Goal: Task Accomplishment & Management: Manage account settings

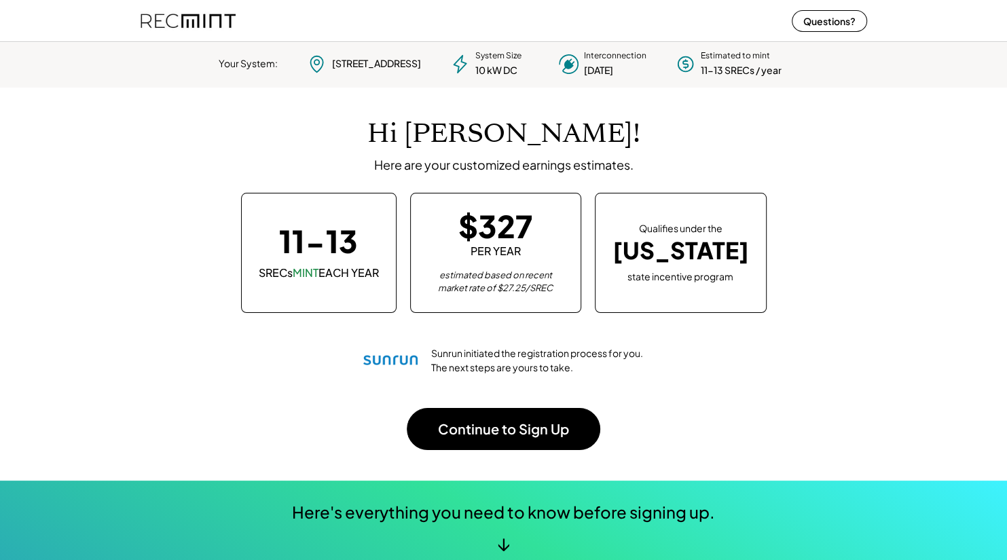
scroll to position [61, 0]
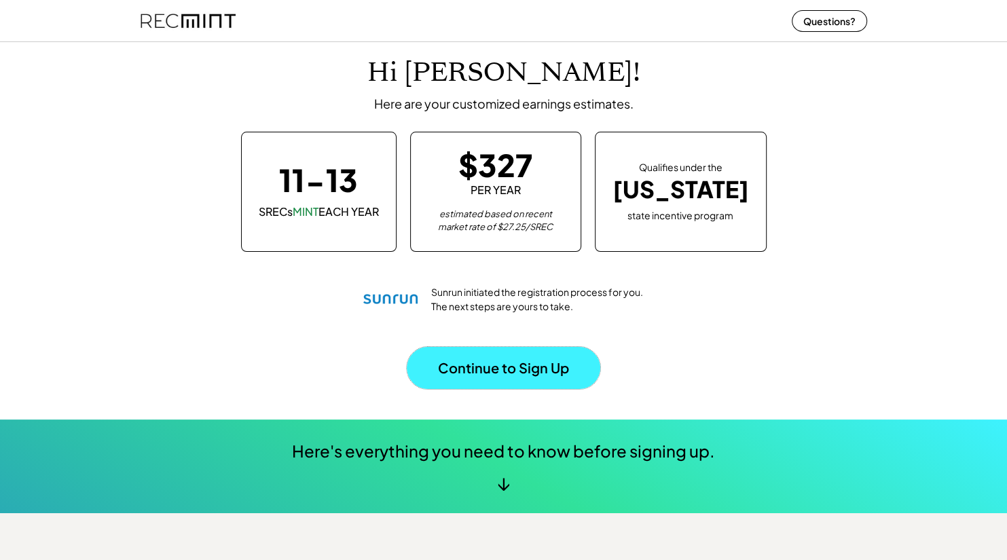
click at [490, 360] on button "Continue to Sign Up" at bounding box center [504, 368] width 194 height 42
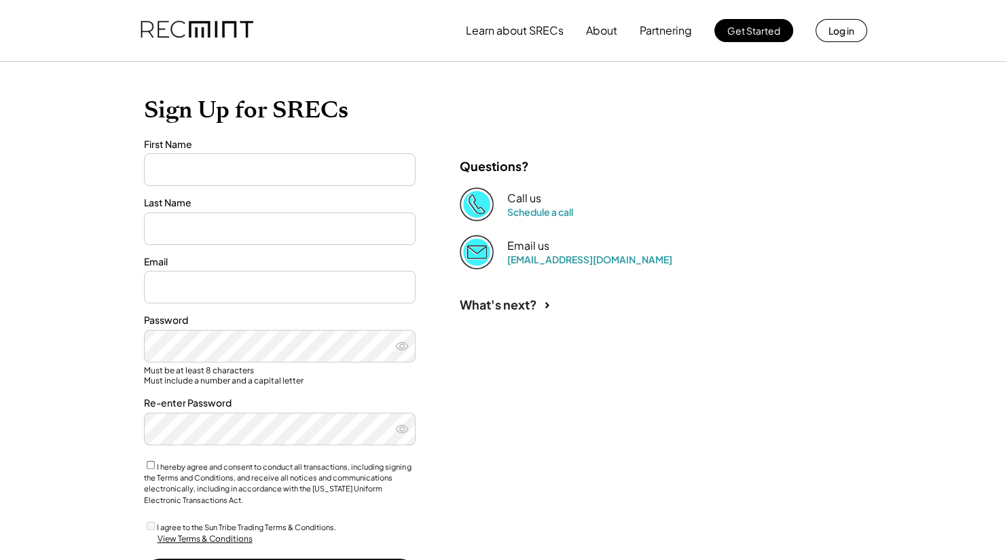
type input "****"
type input "*********"
type input "**********"
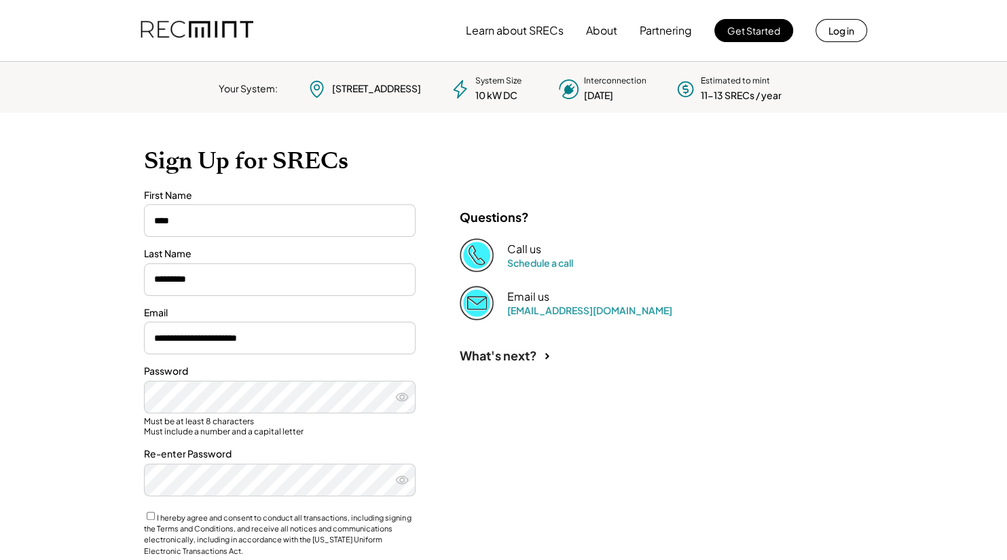
click at [640, 448] on div "**********" at bounding box center [503, 404] width 747 height 582
click at [406, 400] on icon at bounding box center [402, 397] width 14 height 14
click at [401, 484] on use at bounding box center [402, 479] width 12 height 7
click at [403, 486] on icon at bounding box center [402, 480] width 14 height 14
click at [400, 482] on icon at bounding box center [402, 480] width 14 height 14
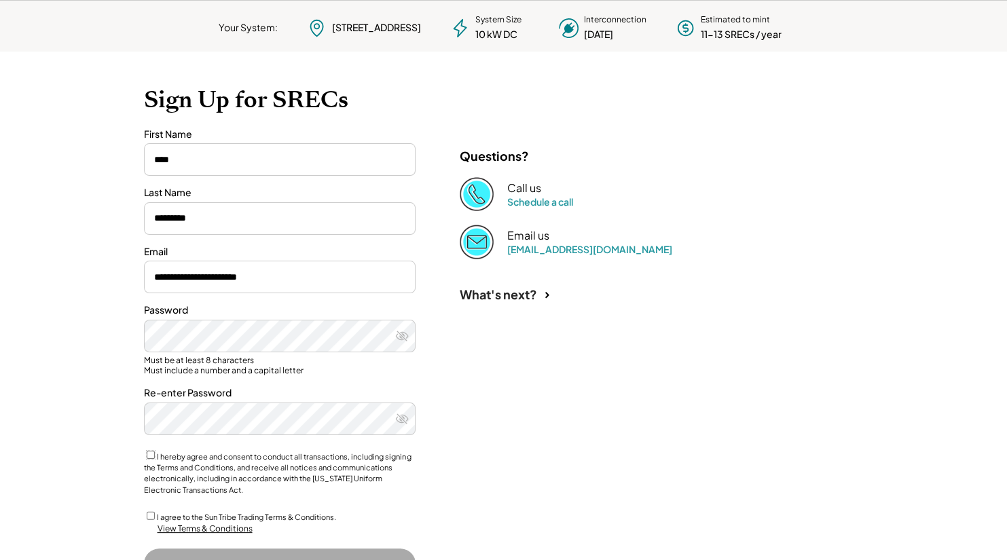
scroll to position [133, 0]
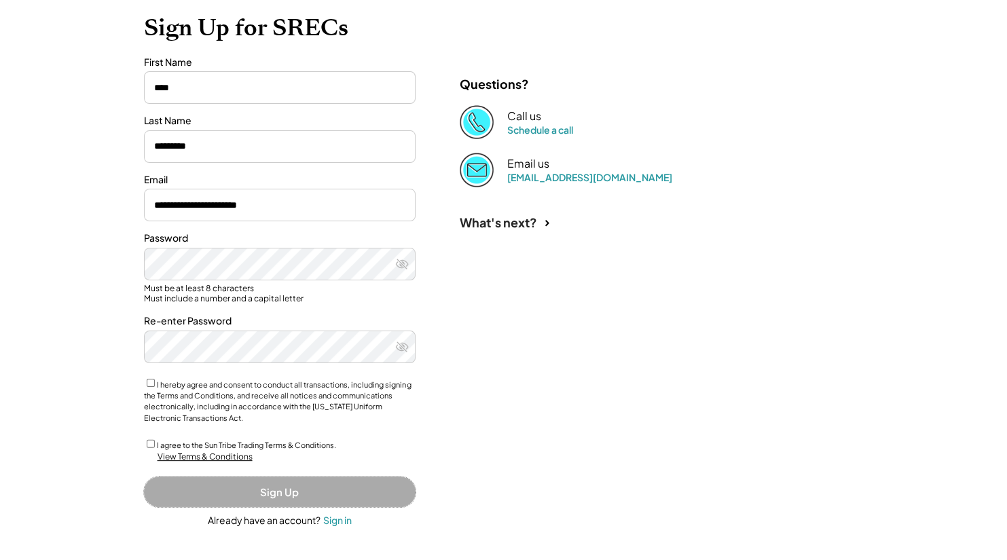
click at [247, 492] on button "Sign Up" at bounding box center [280, 492] width 272 height 31
click at [157, 446] on label "I agree to the Sun Tribe Trading Terms & Conditions." at bounding box center [246, 445] width 179 height 9
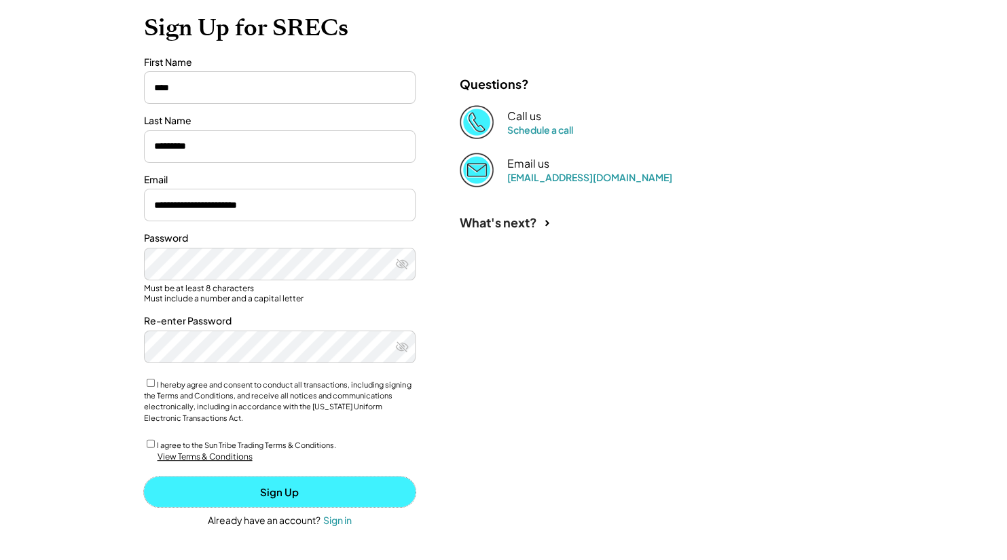
click at [259, 496] on button "Sign Up" at bounding box center [280, 492] width 272 height 31
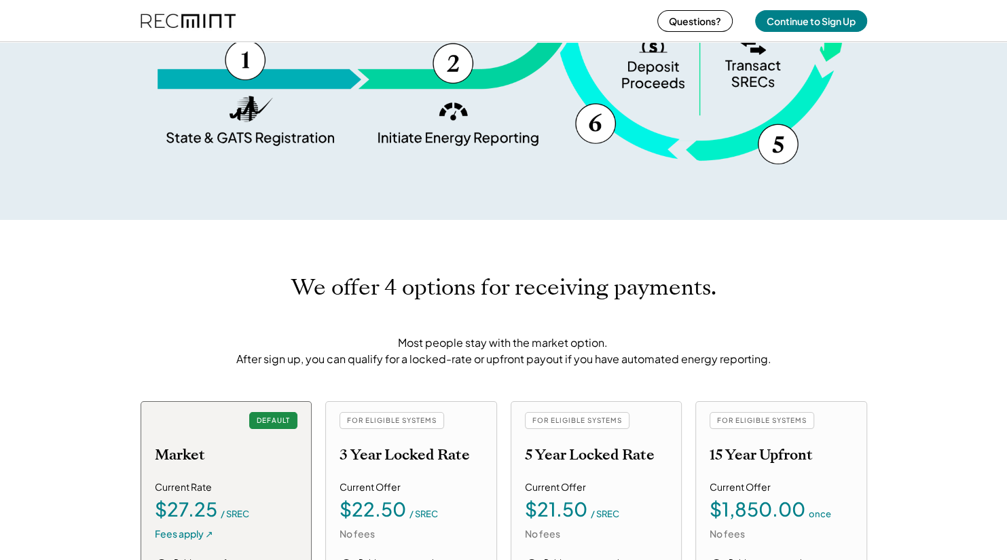
scroll to position [1173, 0]
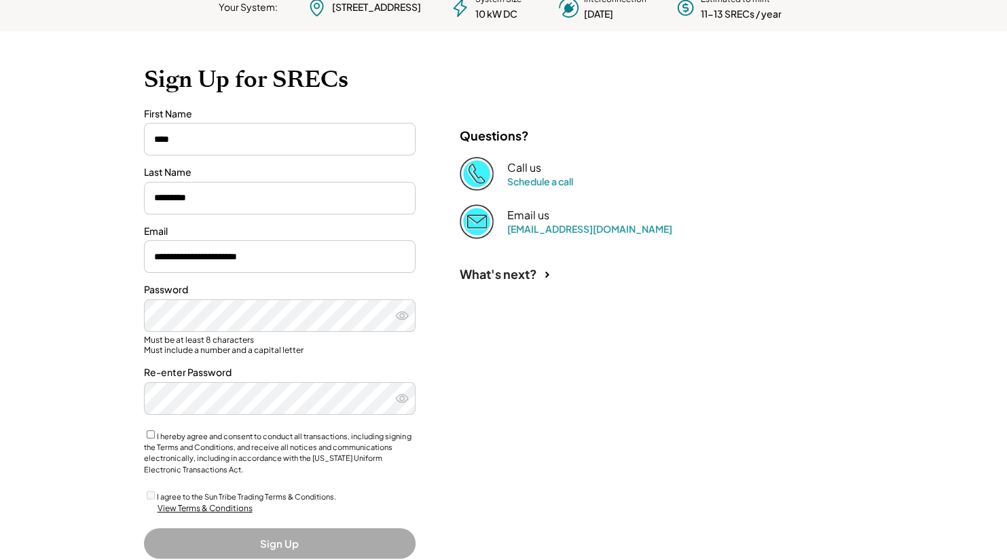
scroll to position [133, 0]
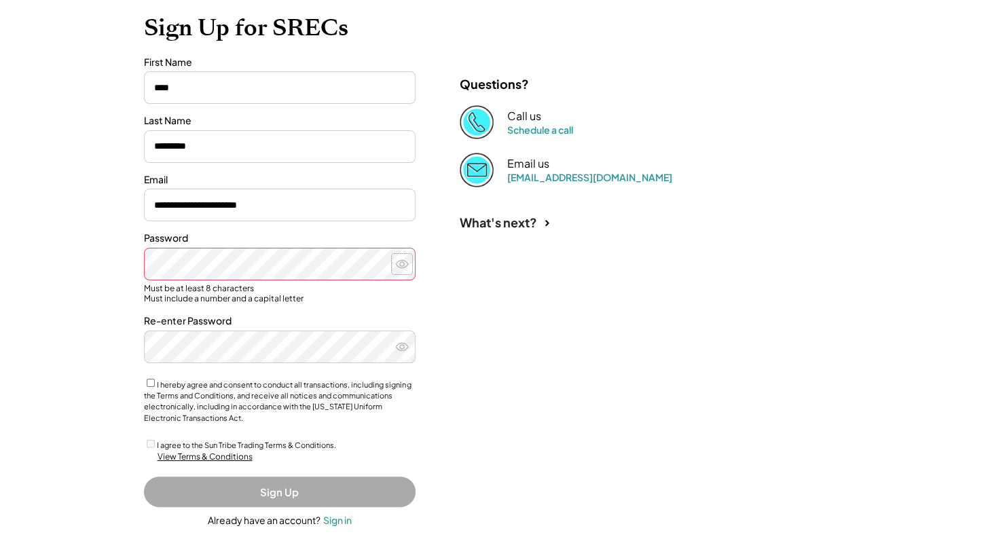
click at [401, 263] on icon at bounding box center [402, 264] width 14 height 14
click at [539, 175] on link "[EMAIL_ADDRESS][DOMAIN_NAME]" at bounding box center [589, 177] width 165 height 12
click at [348, 513] on div "Sign Up Already have an account? Sign in" at bounding box center [280, 502] width 272 height 51
click at [340, 516] on div "Sign in" at bounding box center [337, 520] width 29 height 12
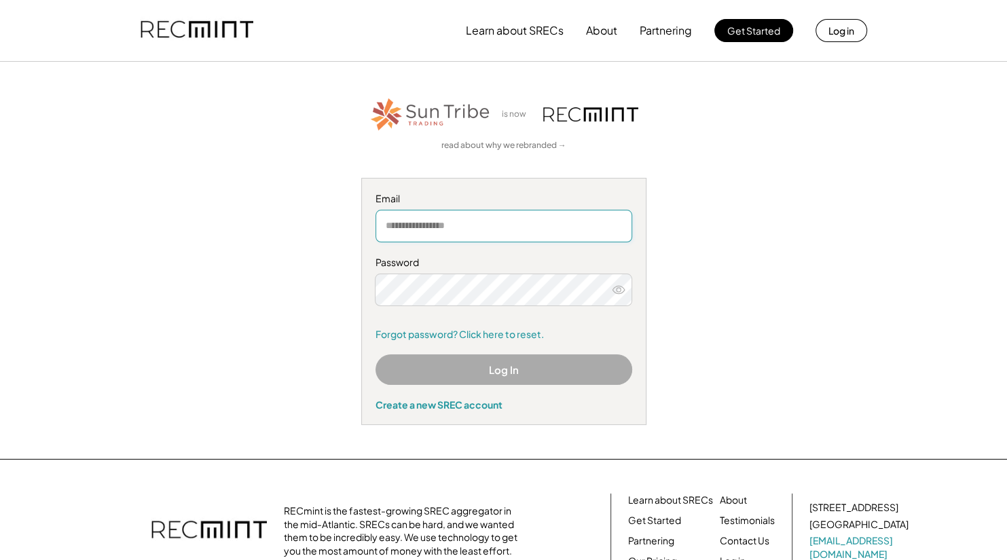
click at [500, 232] on input "email" at bounding box center [504, 226] width 257 height 33
type input "**********"
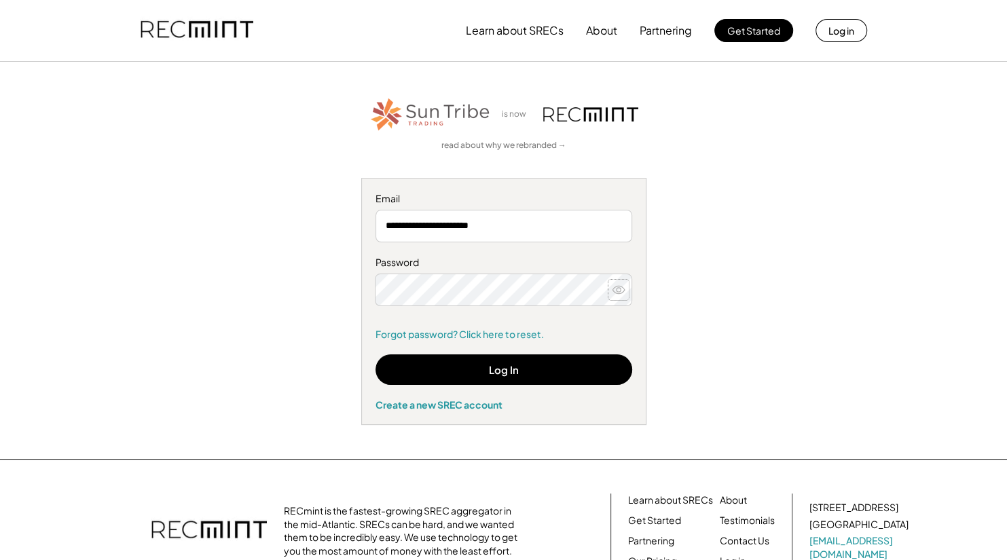
click at [617, 294] on icon at bounding box center [619, 290] width 14 height 14
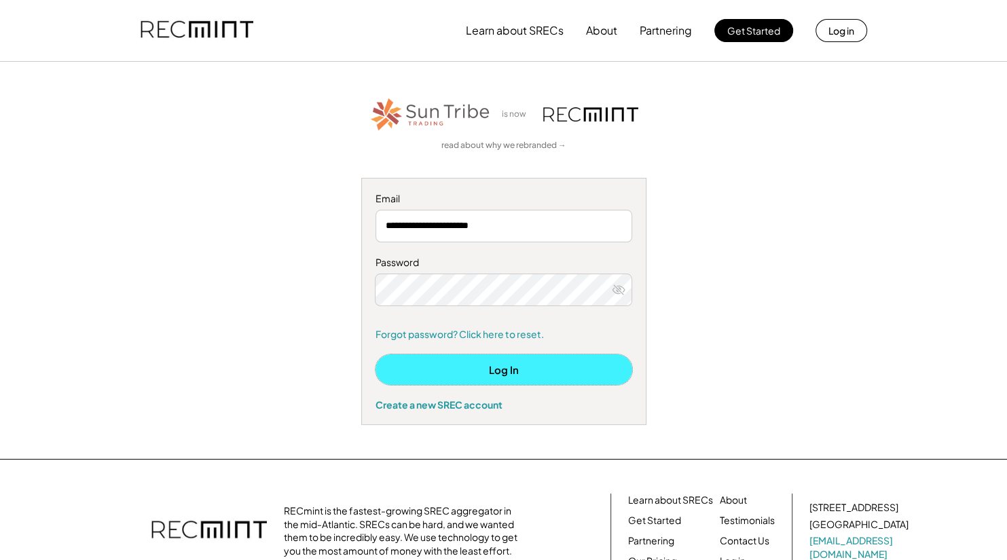
click at [461, 376] on button "Log In" at bounding box center [504, 369] width 257 height 31
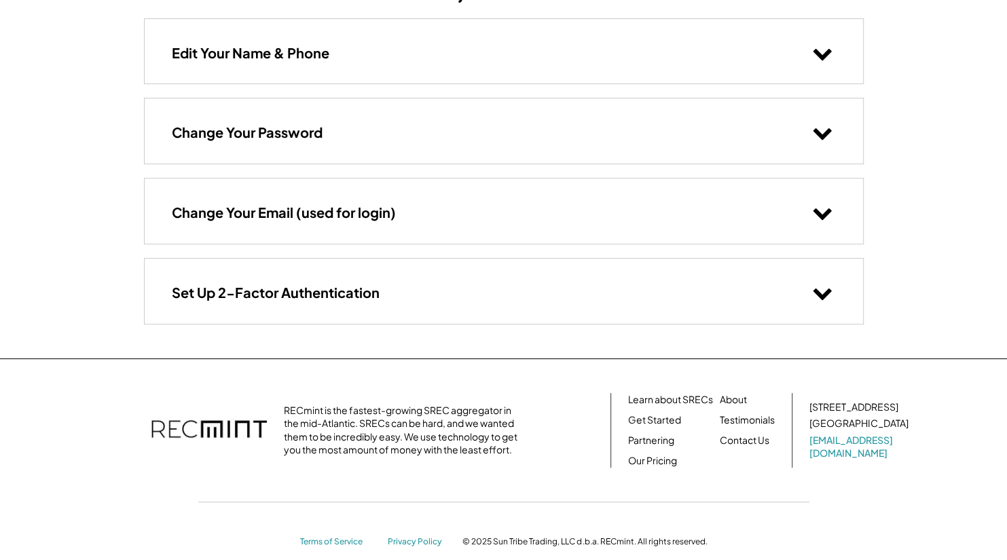
scroll to position [143, 0]
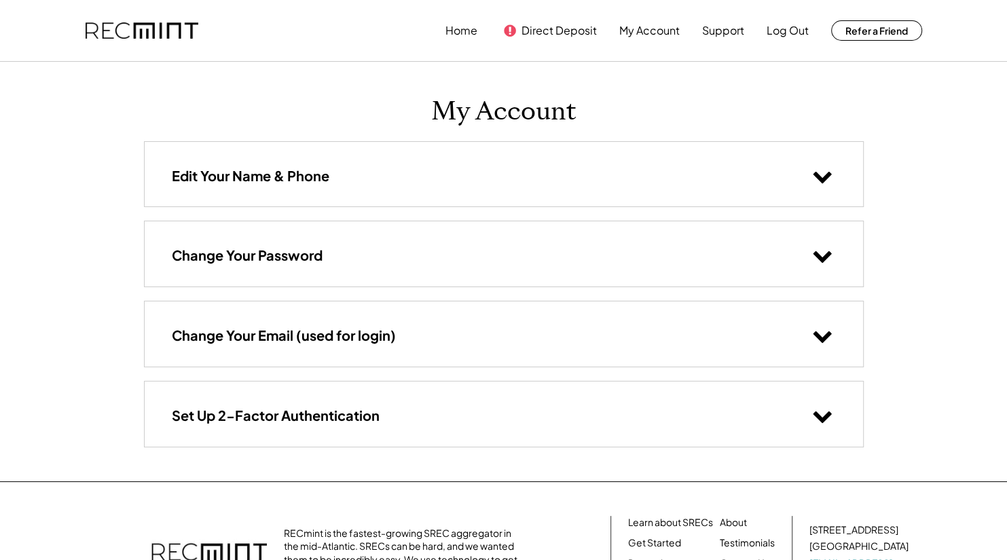
scroll to position [143, 0]
click at [823, 406] on icon at bounding box center [822, 415] width 20 height 20
click at [818, 419] on use at bounding box center [822, 418] width 18 height 12
click at [638, 33] on button "My Account" at bounding box center [649, 30] width 60 height 27
click at [581, 160] on div "Edit Your Name & Phone" at bounding box center [504, 174] width 718 height 65
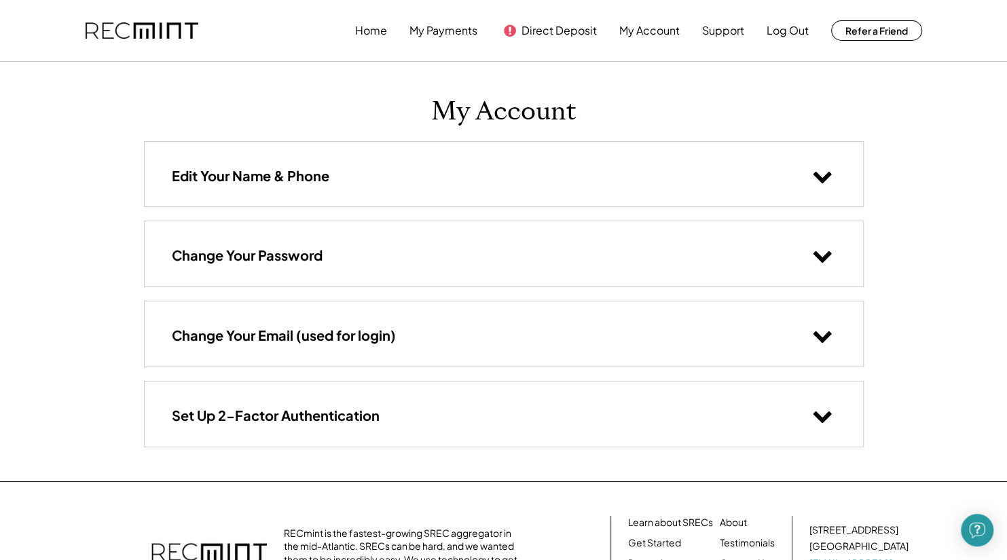
click at [816, 177] on use at bounding box center [822, 178] width 18 height 12
click at [391, 323] on div "Change Your Email (used for login)" at bounding box center [504, 334] width 718 height 65
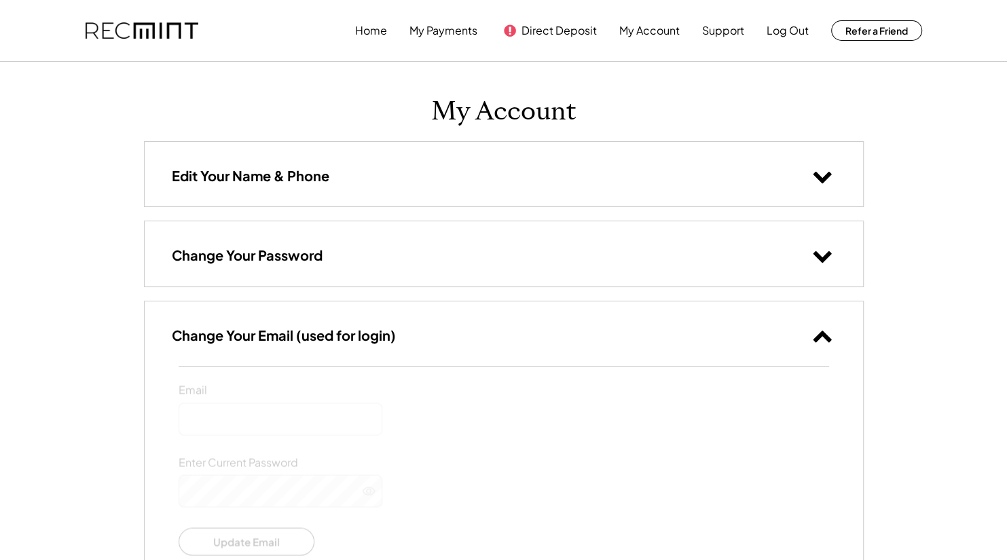
type input "**********"
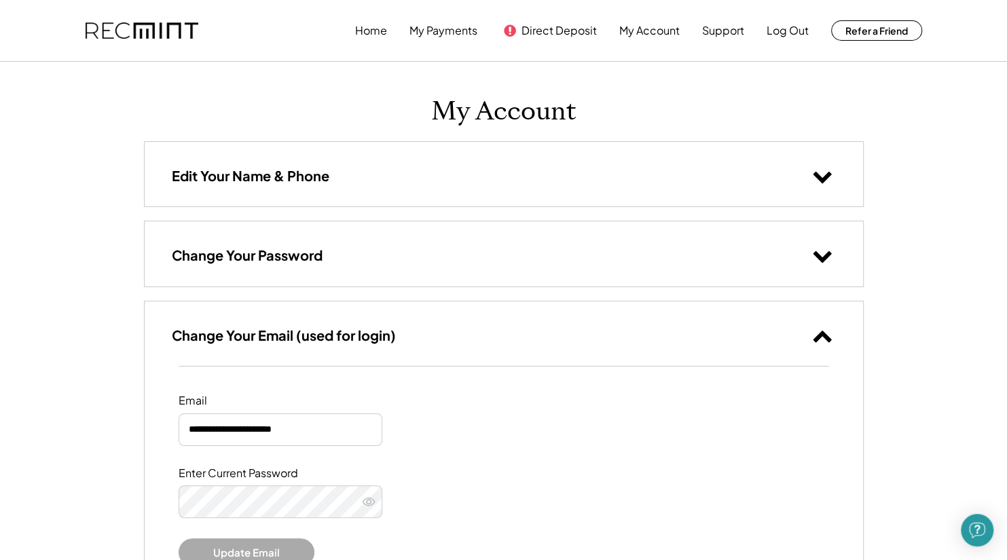
click at [325, 179] on h3 "Edit Your Name & Phone" at bounding box center [251, 176] width 158 height 18
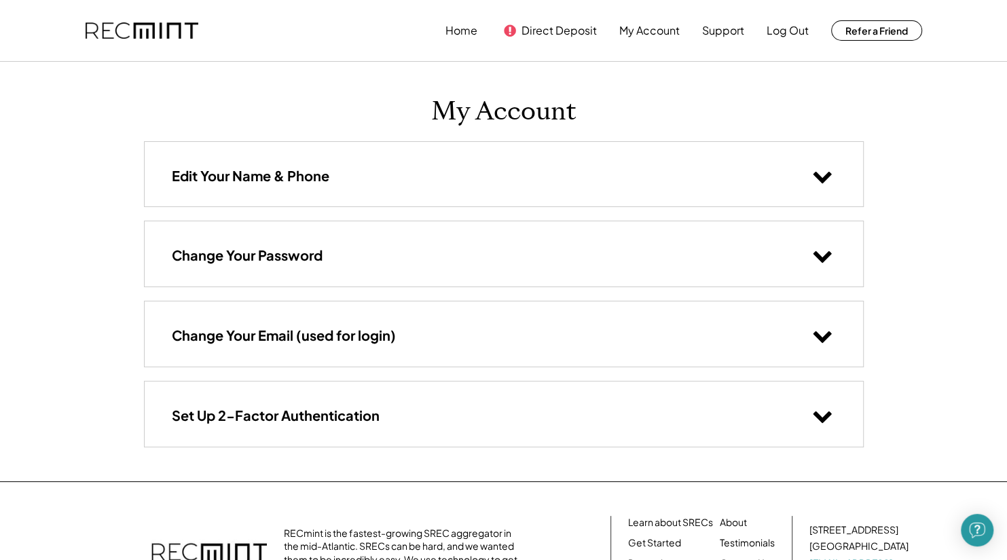
scroll to position [143, 0]
click at [816, 342] on icon at bounding box center [822, 335] width 20 height 20
click at [354, 177] on div "Edit Your Name & Phone" at bounding box center [504, 174] width 718 height 65
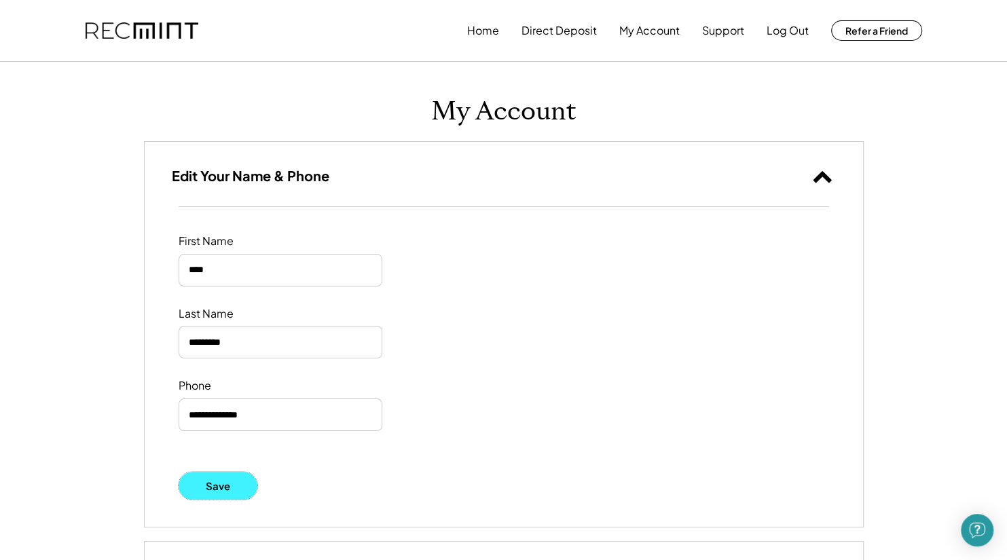
click at [237, 493] on button "Save" at bounding box center [218, 486] width 79 height 28
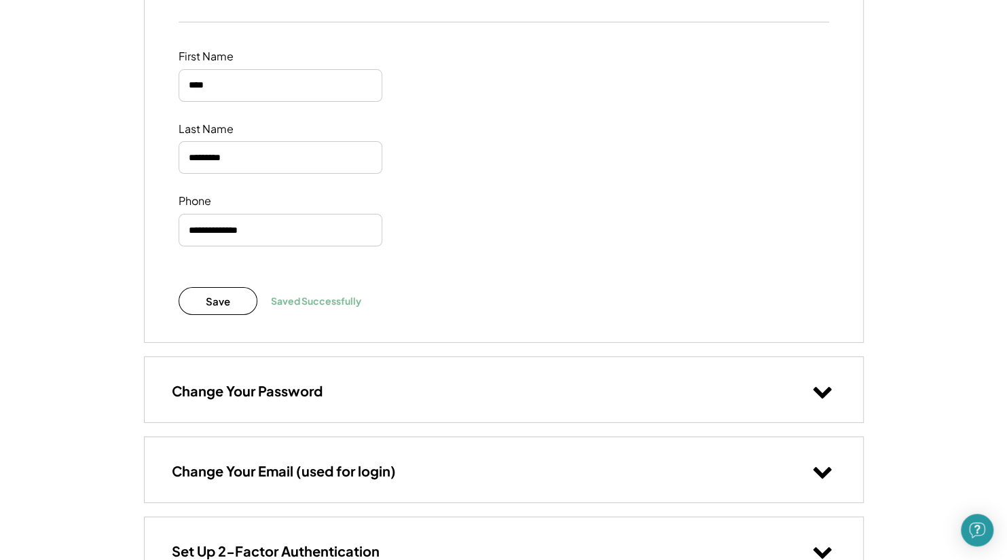
scroll to position [308, 0]
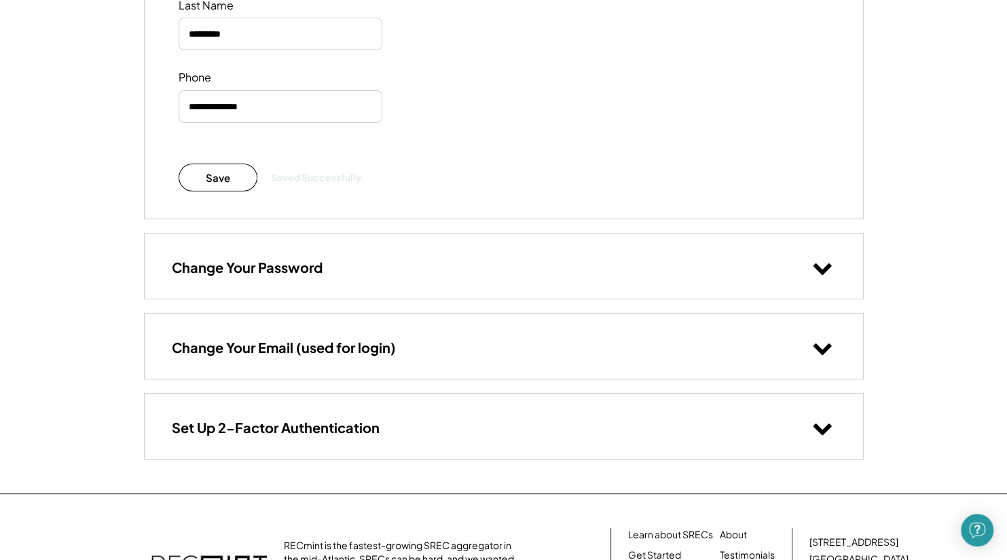
click at [323, 358] on div "Change Your Email (used for login)" at bounding box center [504, 346] width 718 height 65
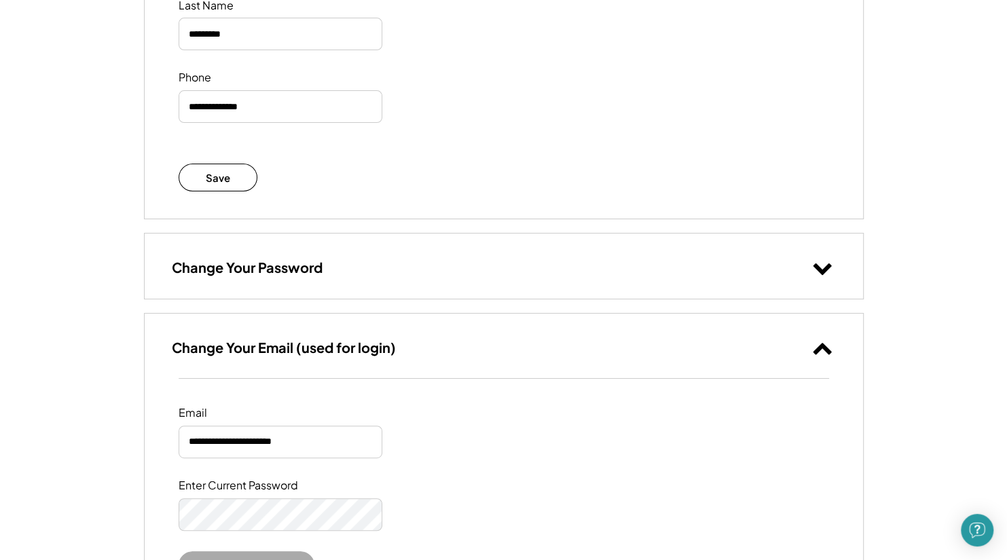
scroll to position [432, 0]
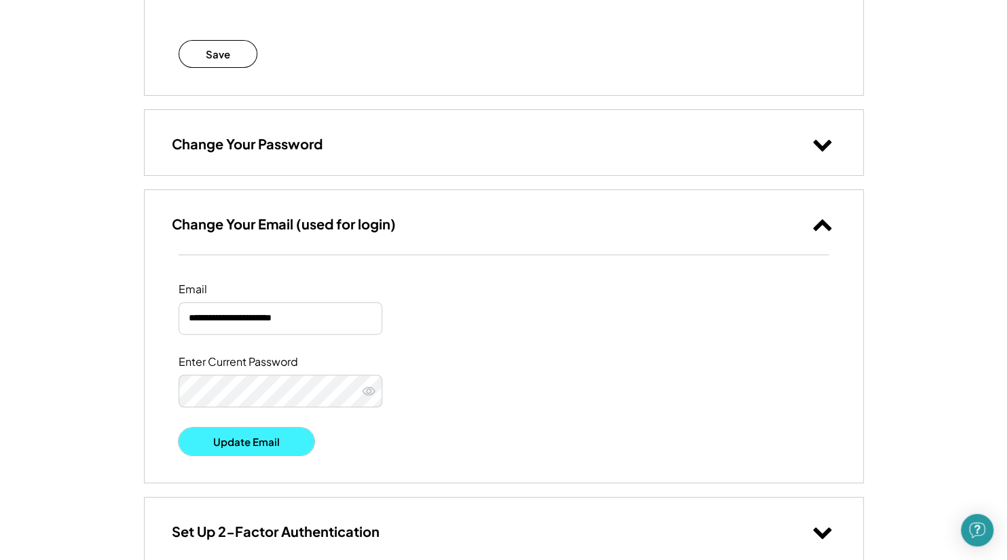
click at [282, 435] on button "Update Email" at bounding box center [247, 442] width 136 height 28
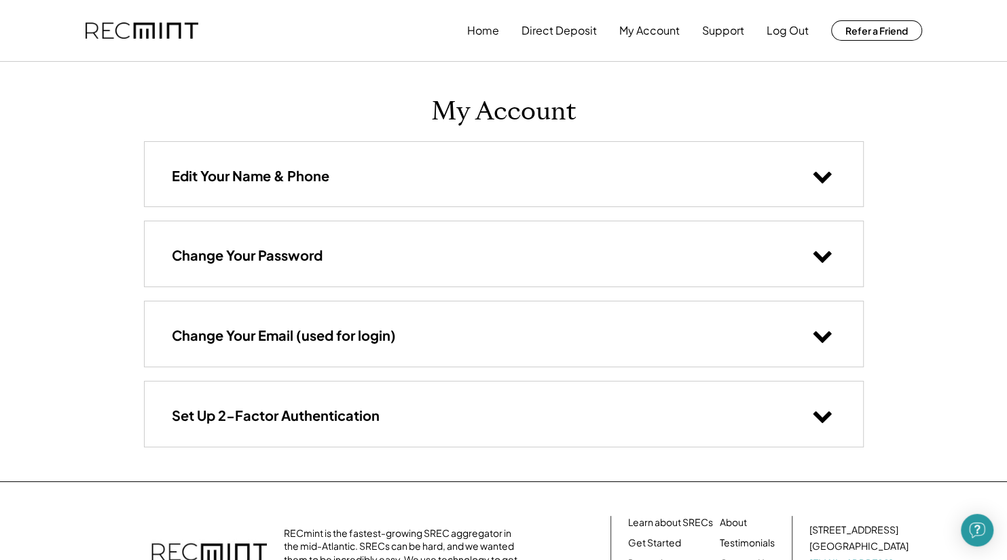
scroll to position [143, 0]
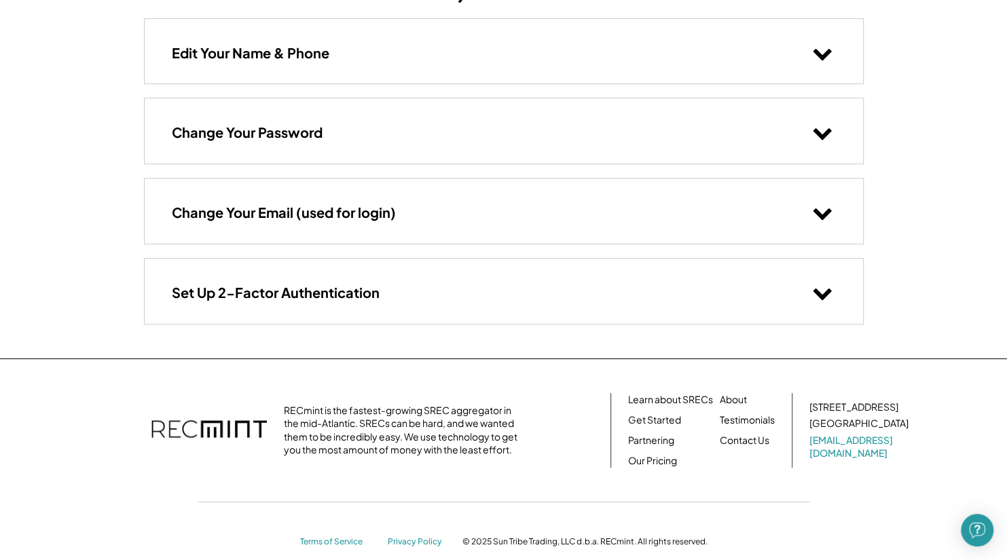
scroll to position [143, 0]
